Goal: Information Seeking & Learning: Learn about a topic

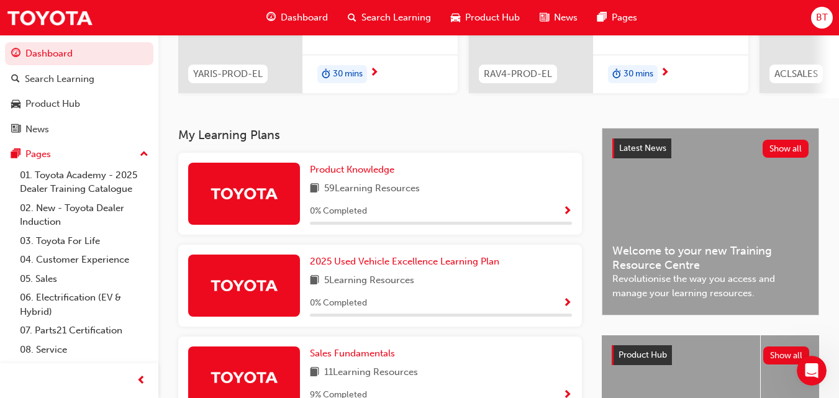
scroll to position [188, 0]
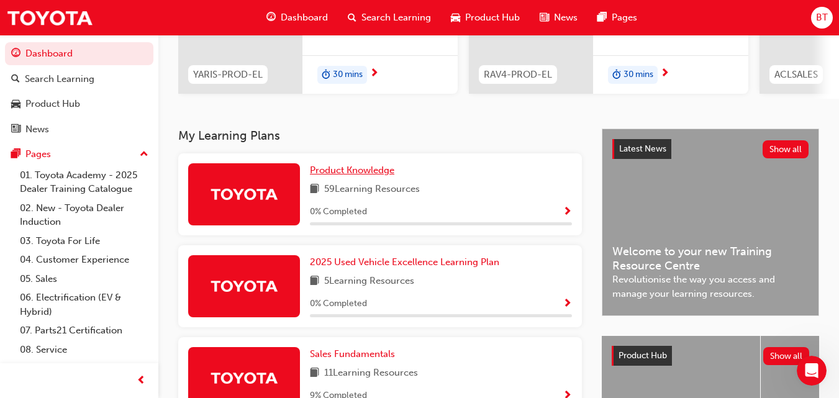
click at [343, 172] on span "Product Knowledge" at bounding box center [352, 170] width 84 height 11
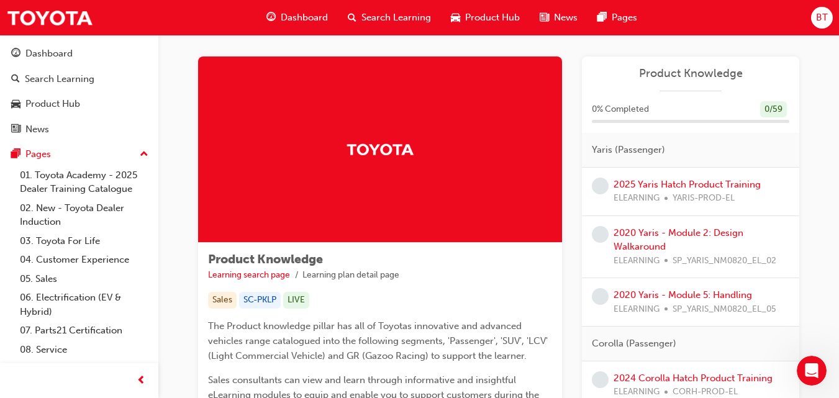
scroll to position [7, 0]
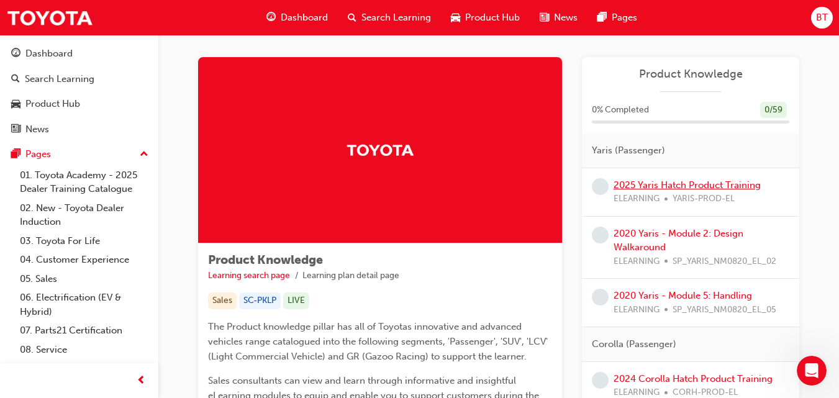
click at [671, 183] on link "2025 Yaris Hatch Product Training" at bounding box center [687, 184] width 147 height 11
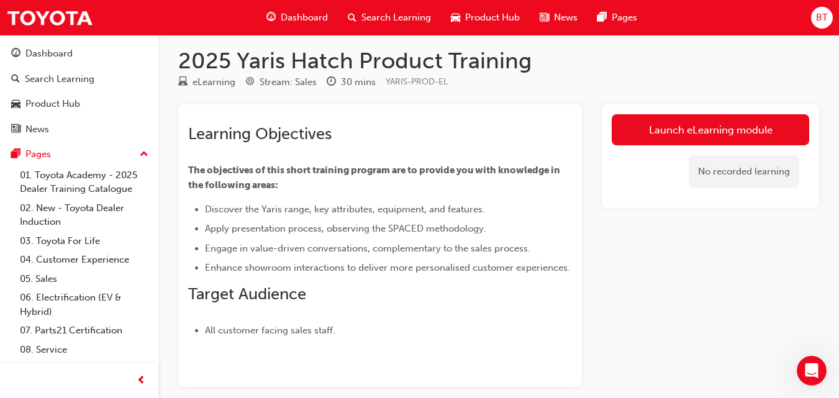
scroll to position [7, 0]
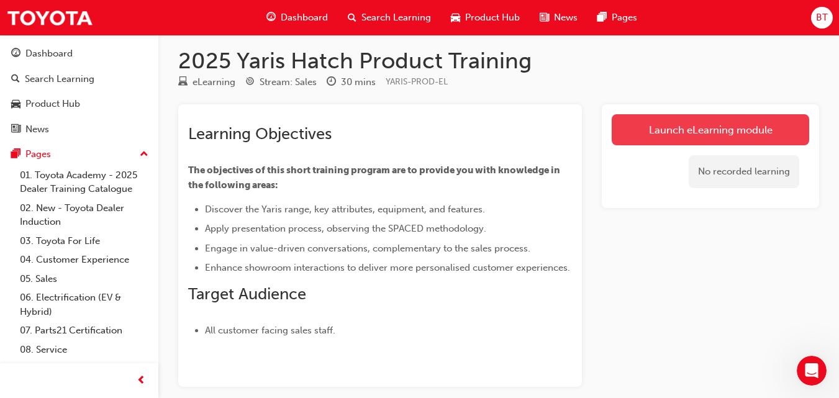
click at [704, 134] on link "Launch eLearning module" at bounding box center [710, 129] width 197 height 31
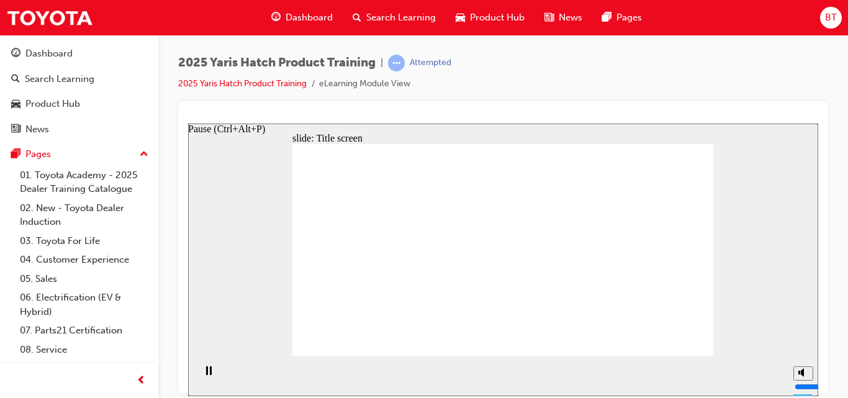
click at [206, 374] on icon "Pause (Ctrl+Alt+P)" at bounding box center [209, 370] width 6 height 9
click at [206, 374] on icon "Play (Ctrl+Alt+P)" at bounding box center [208, 370] width 8 height 9
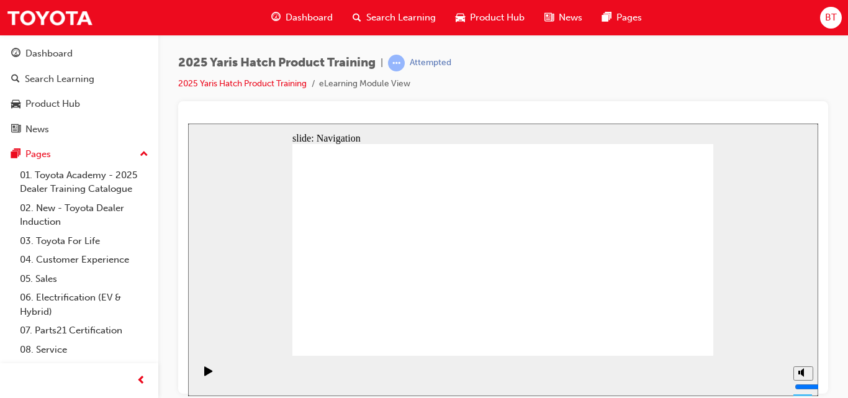
drag, startPoint x: 465, startPoint y: 181, endPoint x: 503, endPoint y: 319, distance: 143.6
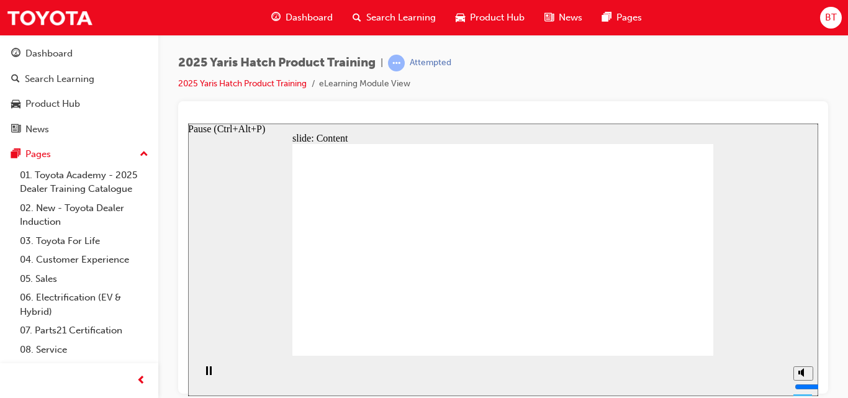
click at [201, 376] on div "Pause (Ctrl+Alt+P)" at bounding box center [208, 376] width 21 height 21
click at [204, 375] on icon "Play (Ctrl+Alt+P)" at bounding box center [208, 370] width 8 height 9
click at [201, 375] on div "Pause (Ctrl+Alt+P)" at bounding box center [208, 376] width 21 height 21
click at [204, 375] on icon "Play (Ctrl+Alt+P)" at bounding box center [208, 370] width 8 height 9
